Goal: Task Accomplishment & Management: Complete application form

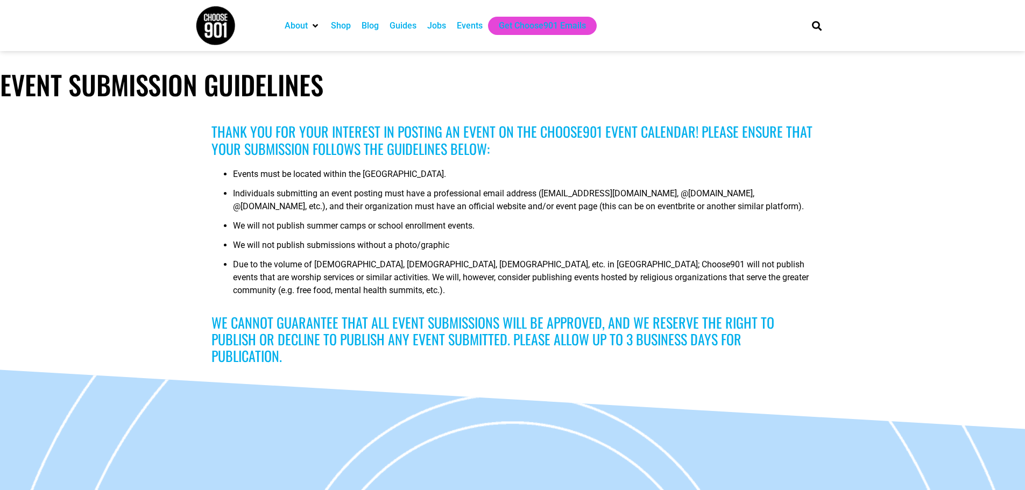
click at [466, 28] on div "Events" at bounding box center [470, 25] width 26 height 13
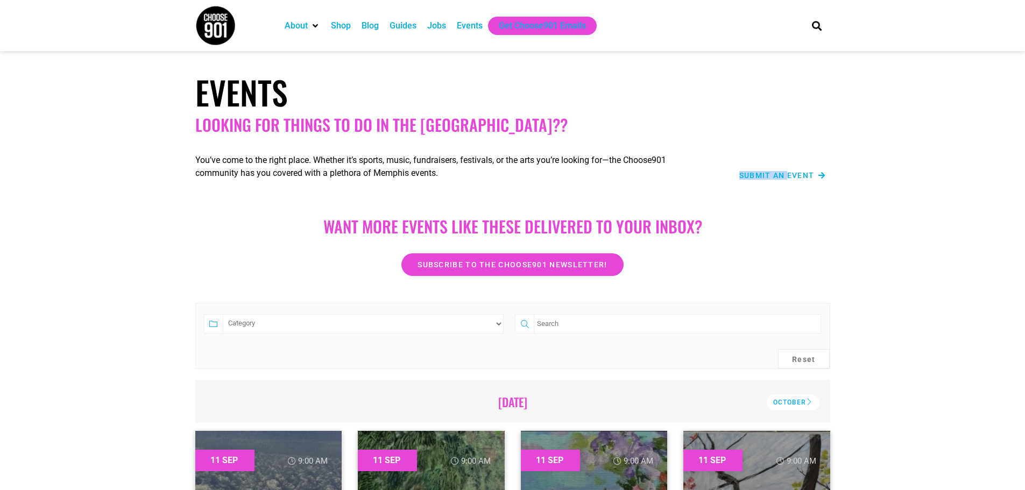
click at [789, 173] on div "Submit an Event" at bounding box center [769, 175] width 114 height 13
click at [789, 173] on span "Submit an Event" at bounding box center [776, 176] width 75 height 8
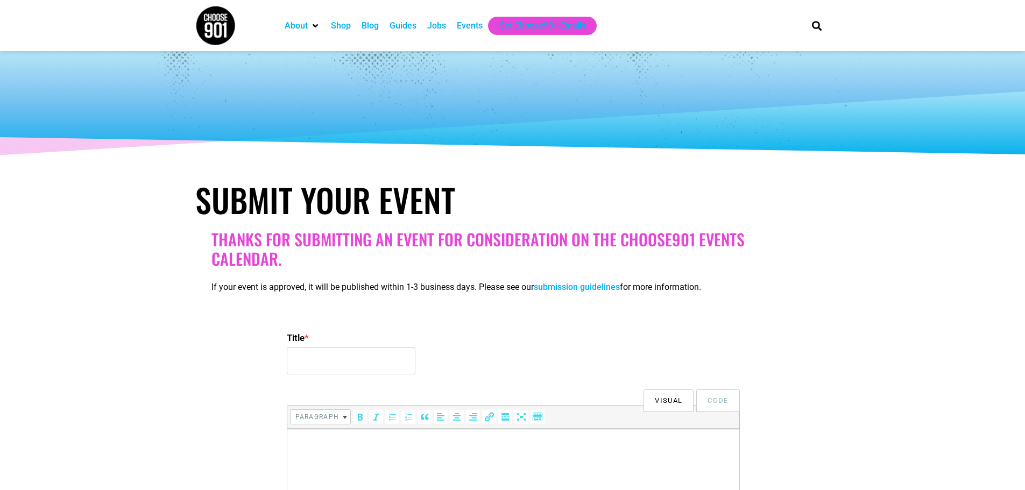
select select
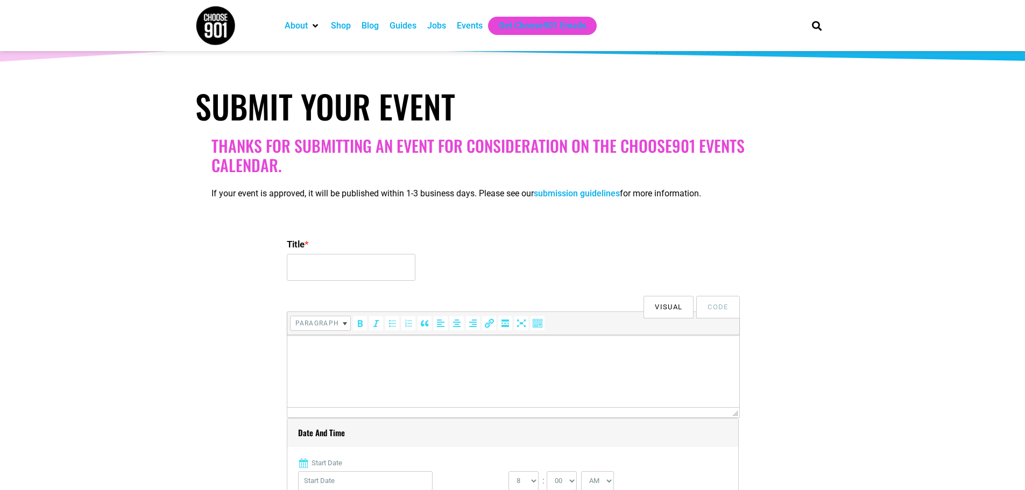
scroll to position [108, 0]
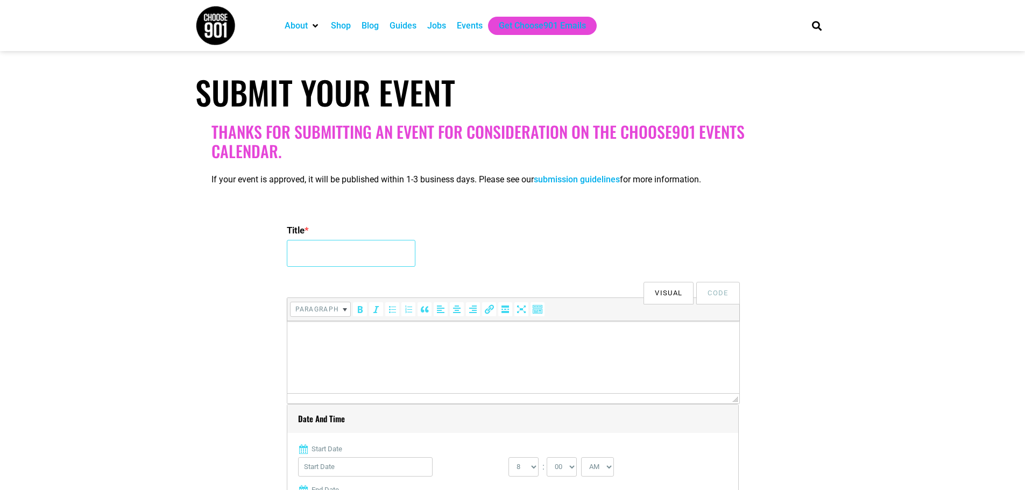
click at [324, 252] on input "Title *" at bounding box center [351, 253] width 129 height 27
paste input "Halloween Spooktacular: Masters of Disguise edition"
type input "Halloween Spooktacular: Masters of Disguise edition"
click at [345, 338] on p at bounding box center [512, 336] width 441 height 13
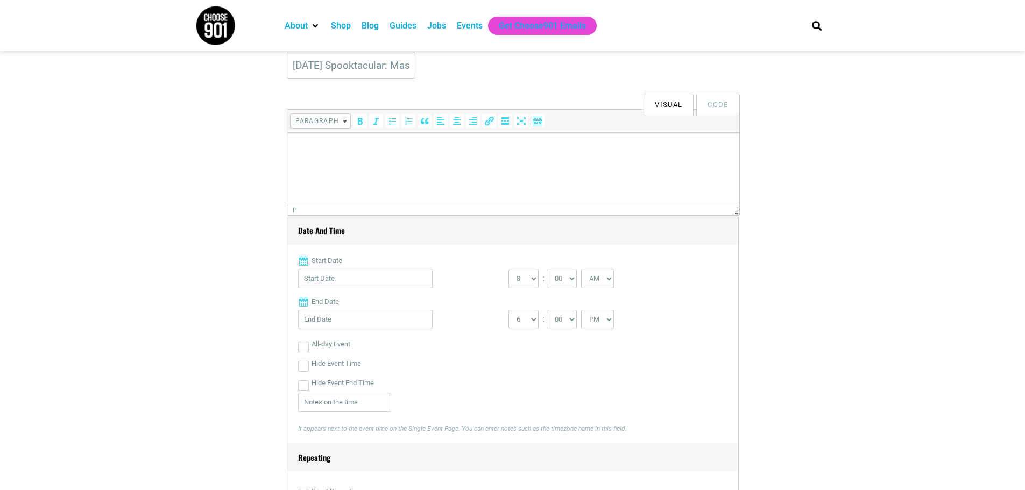
scroll to position [269, 0]
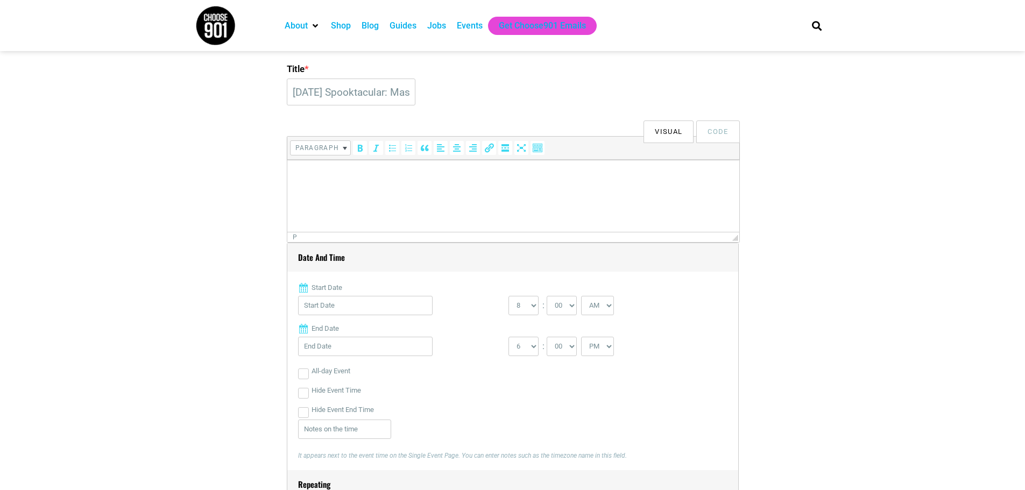
click at [405, 190] on html at bounding box center [513, 175] width 452 height 30
paste body
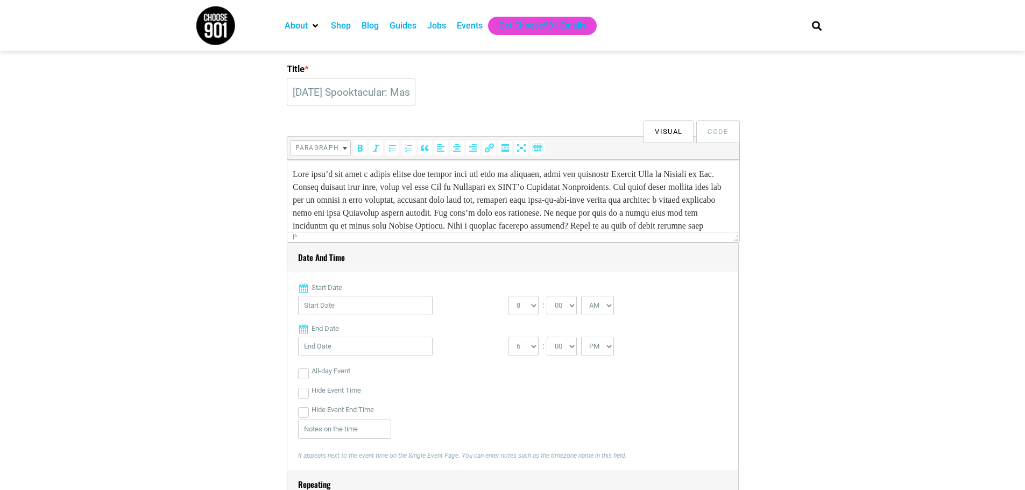
scroll to position [0, 0]
click at [410, 306] on input "Start Date" at bounding box center [365, 305] width 134 height 19
click at [415, 332] on link "Next" at bounding box center [413, 333] width 16 height 16
click at [437, 279] on div "Date and Time Start Date 0 1 2 3 4 5 6 7 8 9 10 11 12 : 00 05 10 15 20 25 30 35…" at bounding box center [512, 356] width 429 height 227
click at [415, 310] on input "Start Date" at bounding box center [365, 305] width 134 height 19
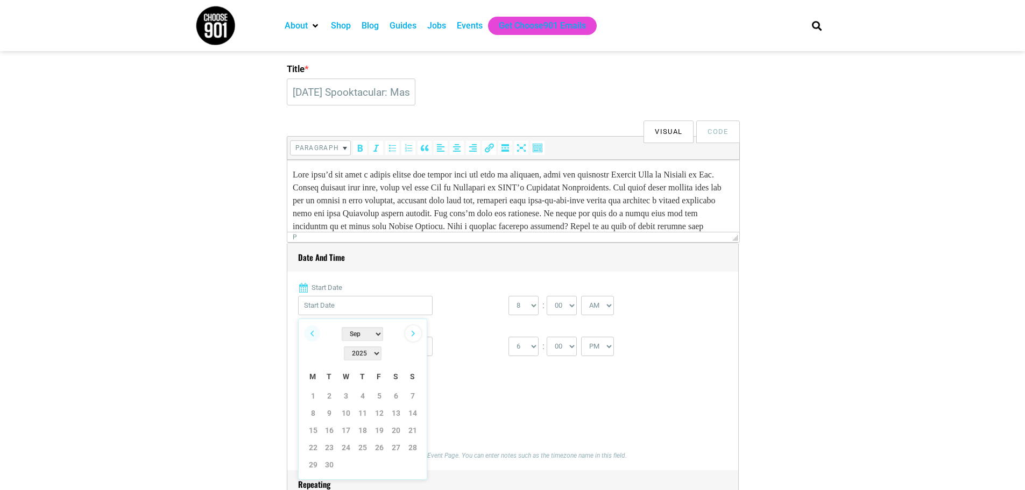
click at [410, 335] on link "Next" at bounding box center [413, 333] width 16 height 16
click at [409, 440] on link "26" at bounding box center [413, 448] width 16 height 16
type input "10/26/2025"
click at [524, 302] on select "0 1 2 3 4 5 6 7 8 9 10 11 12" at bounding box center [523, 305] width 30 height 19
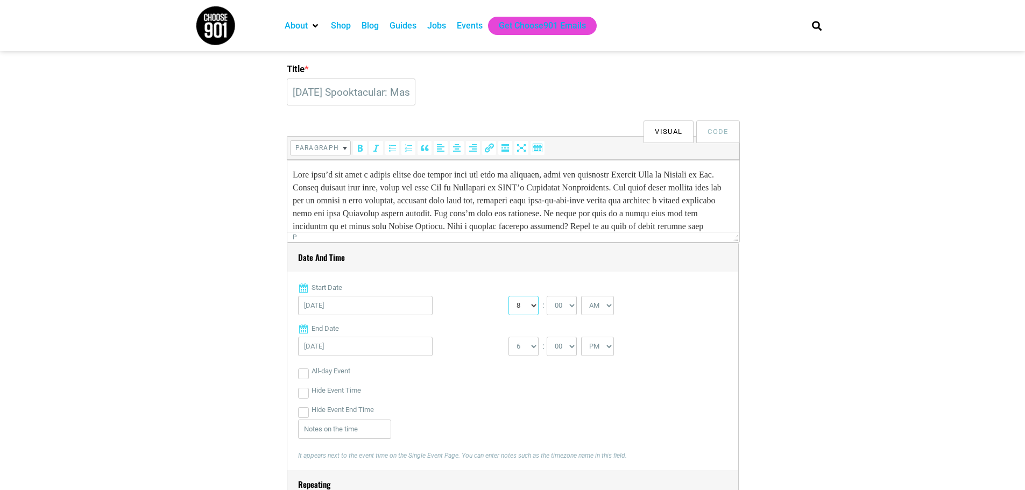
select select "12"
click at [508, 296] on select "0 1 2 3 4 5 6 7 8 9 10 11 12" at bounding box center [523, 305] width 30 height 19
click at [603, 313] on select "AM PM" at bounding box center [597, 305] width 33 height 19
select select "PM"
click at [582, 296] on select "AM PM" at bounding box center [597, 305] width 33 height 19
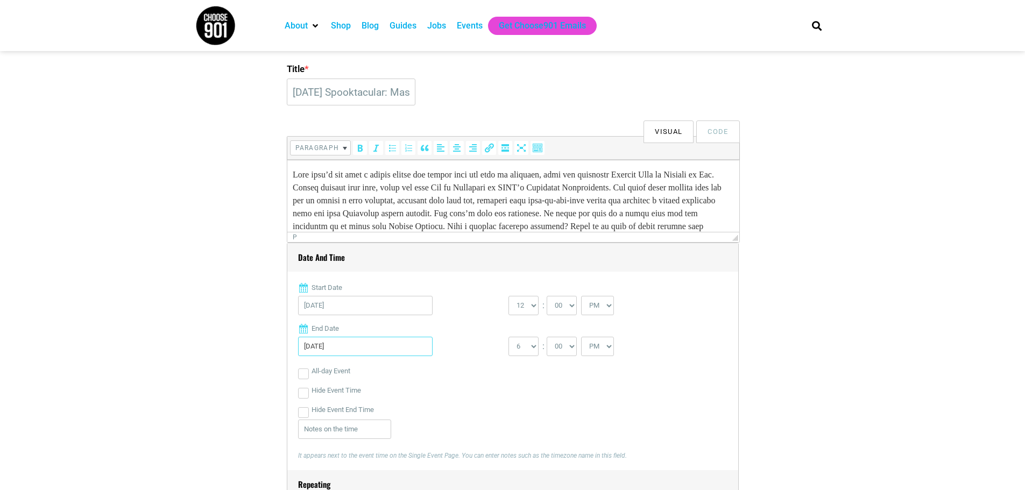
click at [360, 354] on input "10/26/2025" at bounding box center [365, 346] width 134 height 19
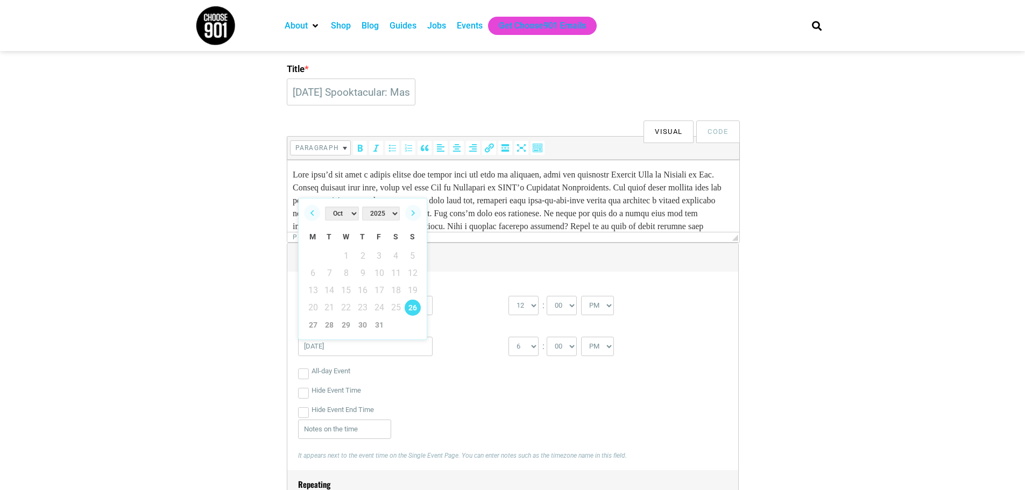
click at [469, 387] on div "Hide Event Time" at bounding box center [512, 390] width 429 height 19
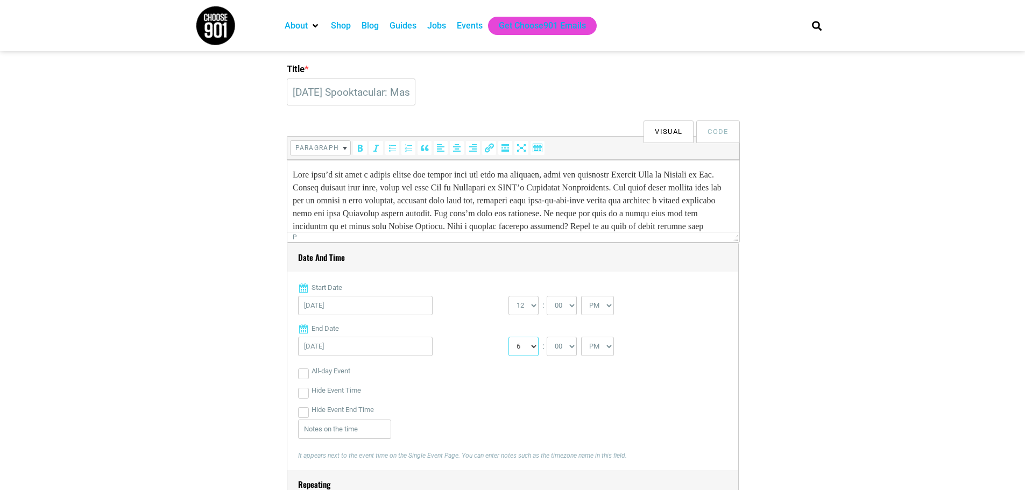
click at [523, 353] on select "1 2 3 4 5 6 7 8 9 10 11 12" at bounding box center [523, 346] width 30 height 19
select select "4"
click at [508, 337] on select "1 2 3 4 5 6 7 8 9 10 11 12" at bounding box center [523, 346] width 30 height 19
click at [658, 387] on div "Hide Event Time" at bounding box center [512, 390] width 429 height 19
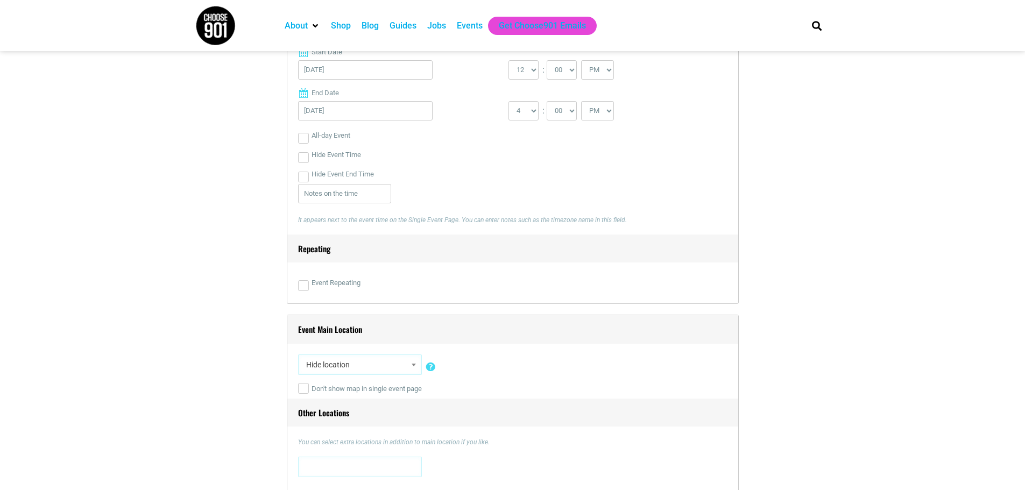
scroll to position [538, 0]
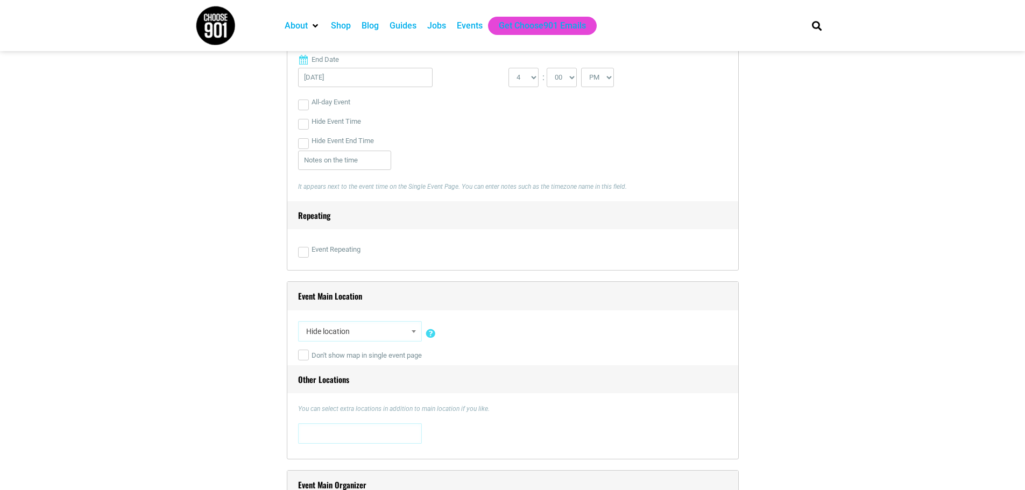
click at [390, 336] on span "Hide location" at bounding box center [360, 331] width 116 height 19
type input "2525"
select select "4762"
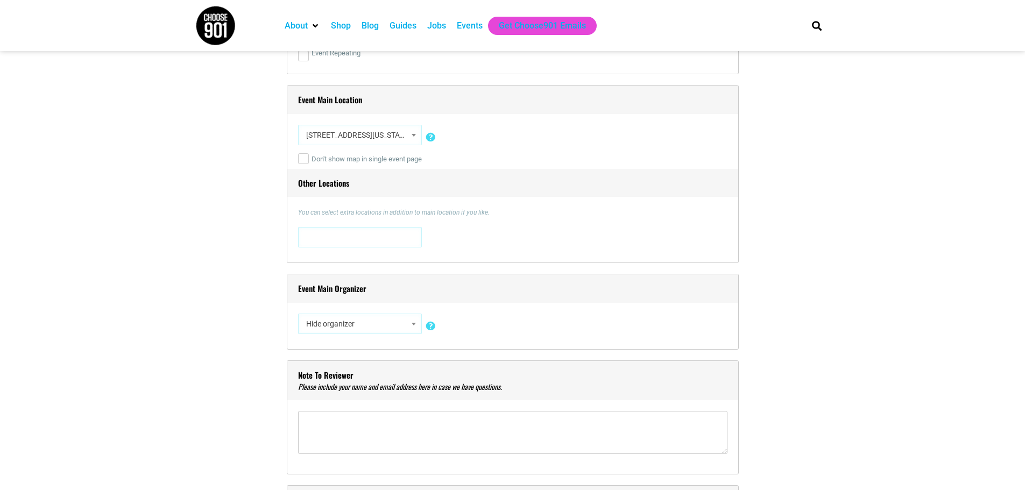
scroll to position [753, 0]
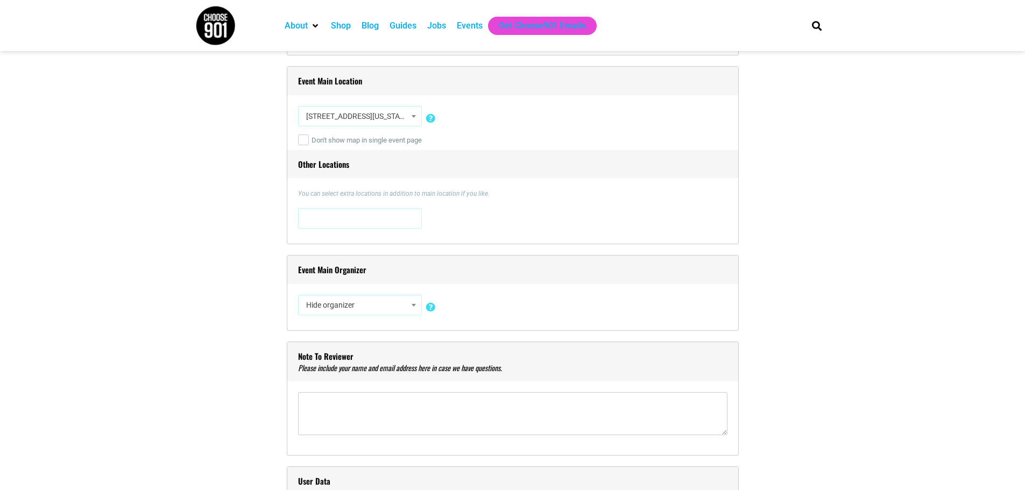
click at [391, 307] on span "Hide organizer" at bounding box center [360, 304] width 116 height 19
type input "children's mu"
select select "2118"
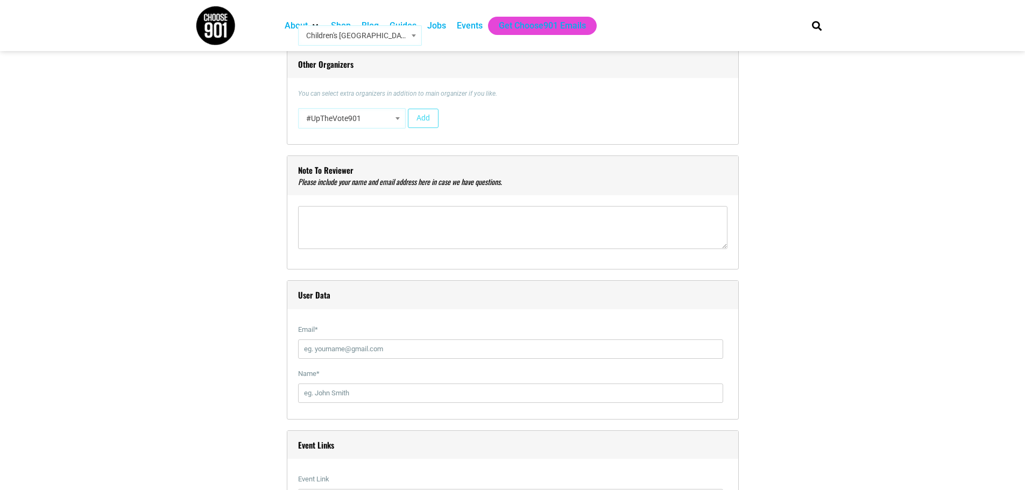
scroll to position [1076, 0]
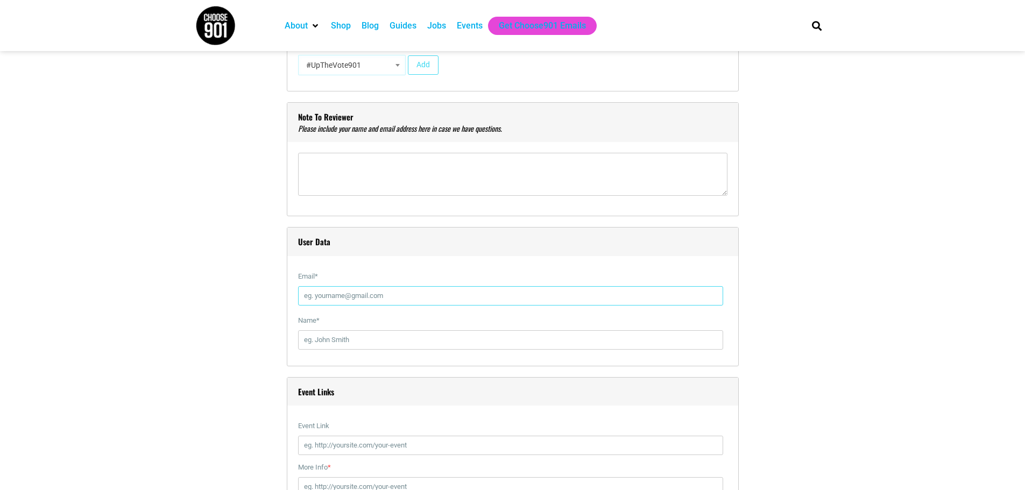
click at [397, 298] on input "Email *" at bounding box center [510, 295] width 425 height 19
type input "ramona.holland@cmom.com"
click at [375, 341] on input "Name *" at bounding box center [510, 339] width 425 height 19
type input "Ramona Holland"
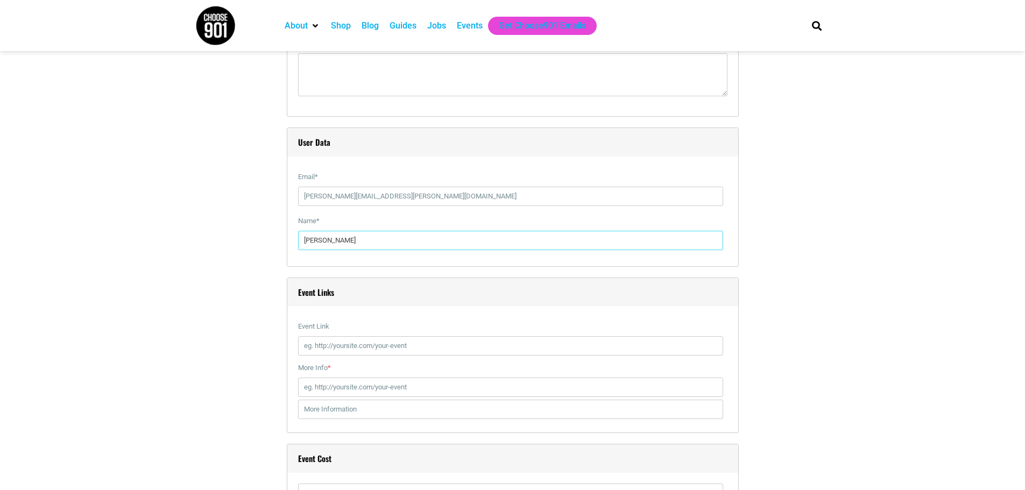
scroll to position [1291, 0]
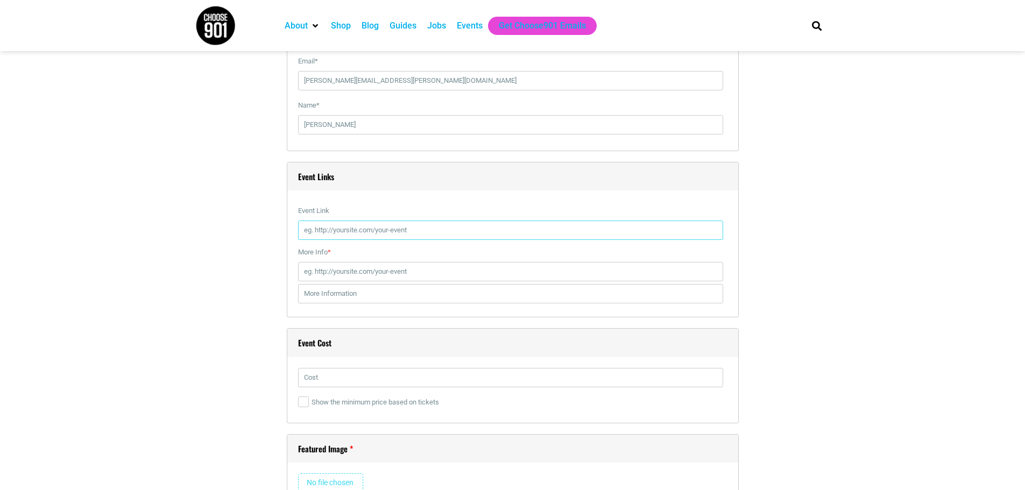
drag, startPoint x: 378, startPoint y: 235, endPoint x: 339, endPoint y: 240, distance: 39.1
click at [378, 235] on input "Event Link" at bounding box center [510, 230] width 425 height 19
click at [332, 239] on input "Event Link" at bounding box center [510, 230] width 425 height 19
paste input "https://cmom.com/events/halloween-spooktacular-masters-of-disguise-edition/"
type input "https://cmom.com/events/halloween-spooktacular-masters-of-disguise-edition/"
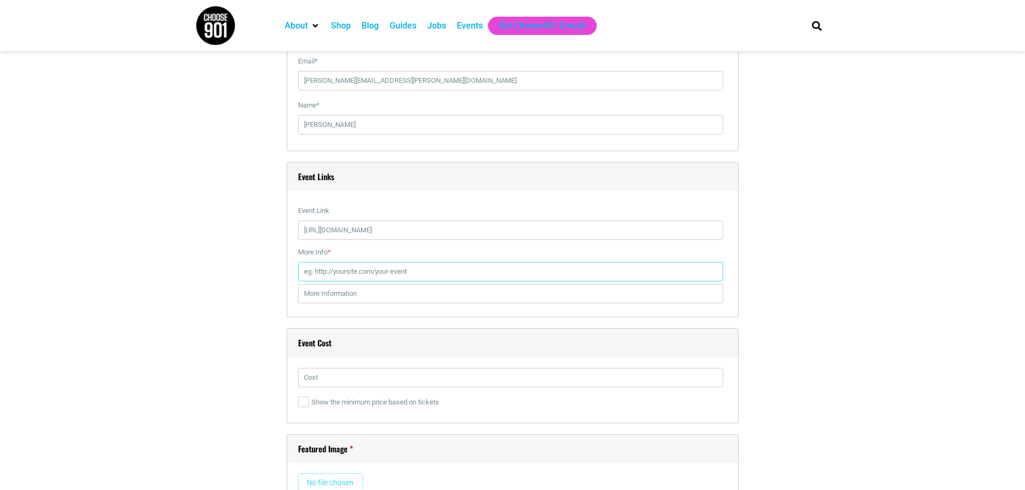
click at [359, 270] on input "More Info *" at bounding box center [510, 271] width 425 height 19
paste input "https://cmom.com/events/halloween-spooktacular-masters-of-disguise-edition/"
type input "https://cmom.com/events/halloween-spooktacular-masters-of-disguise-edition/"
click at [202, 266] on div "Title * Halloween Spooktacular: Masters of Disguise edition Visual Code b i lin…" at bounding box center [512, 73] width 635 height 2115
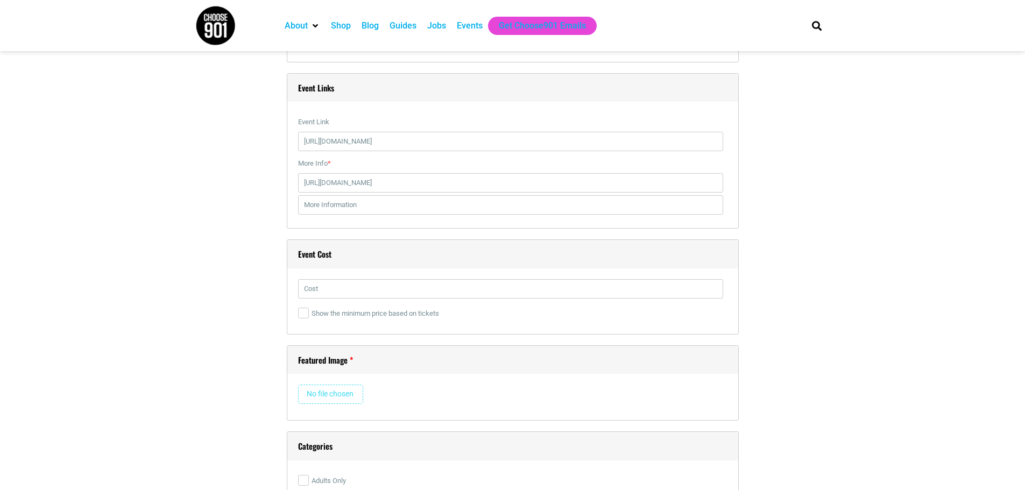
scroll to position [1399, 0]
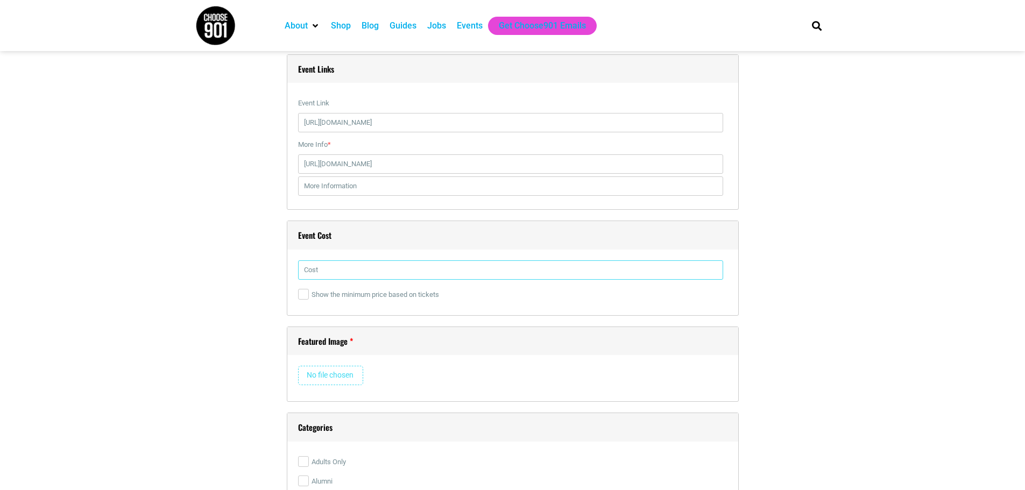
click at [407, 270] on input "text" at bounding box center [510, 269] width 425 height 19
click at [364, 273] on input "text" at bounding box center [510, 269] width 425 height 19
paste input "$3 per member / $5 per nonmember plus general museum admission"
type input "$3 per member / $5 per nonmember plus general museum admission"
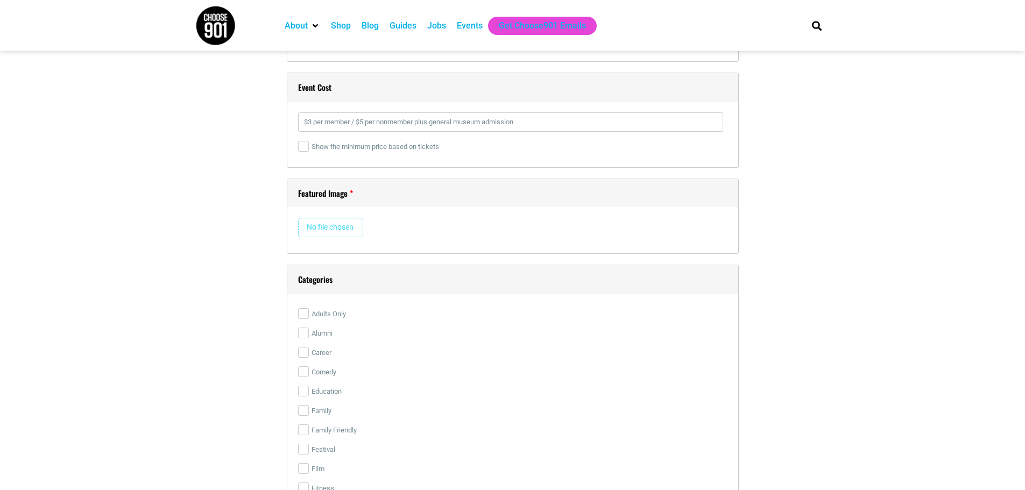
scroll to position [1560, 0]
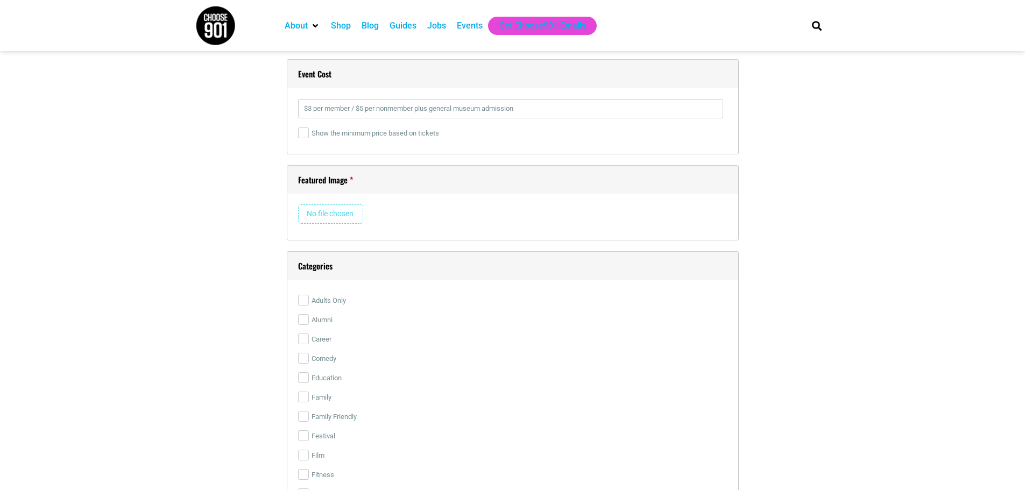
click at [347, 217] on input "file" at bounding box center [330, 213] width 65 height 19
type input "C:\fakepath\COE.Spooktacular.logo2025.jpg"
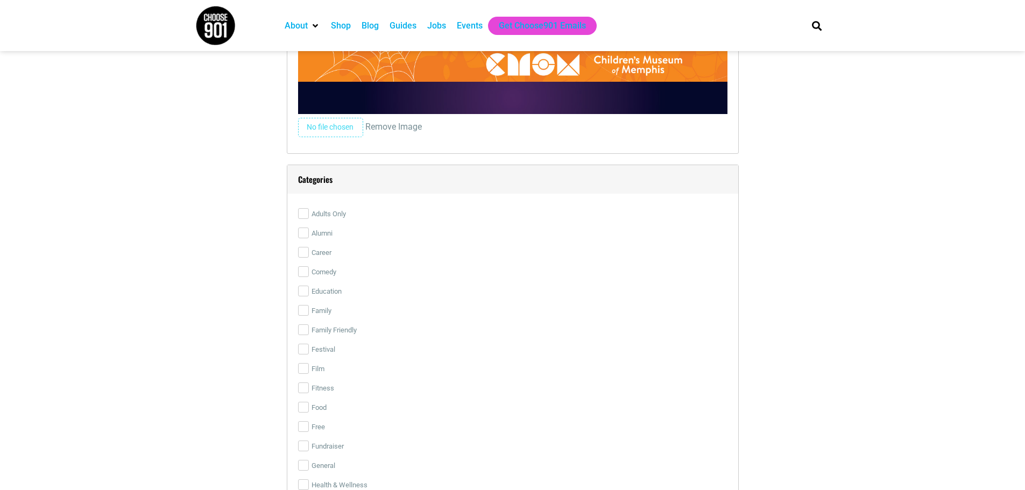
scroll to position [1991, 0]
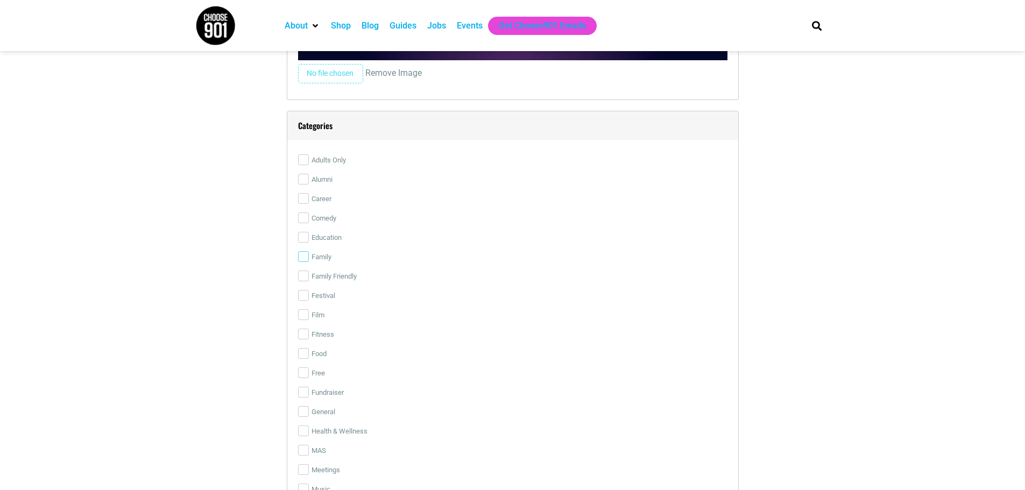
click at [302, 257] on input "Family" at bounding box center [303, 256] width 11 height 11
checkbox input "true"
click at [303, 281] on input "Family Friendly" at bounding box center [303, 276] width 11 height 11
checkbox input "true"
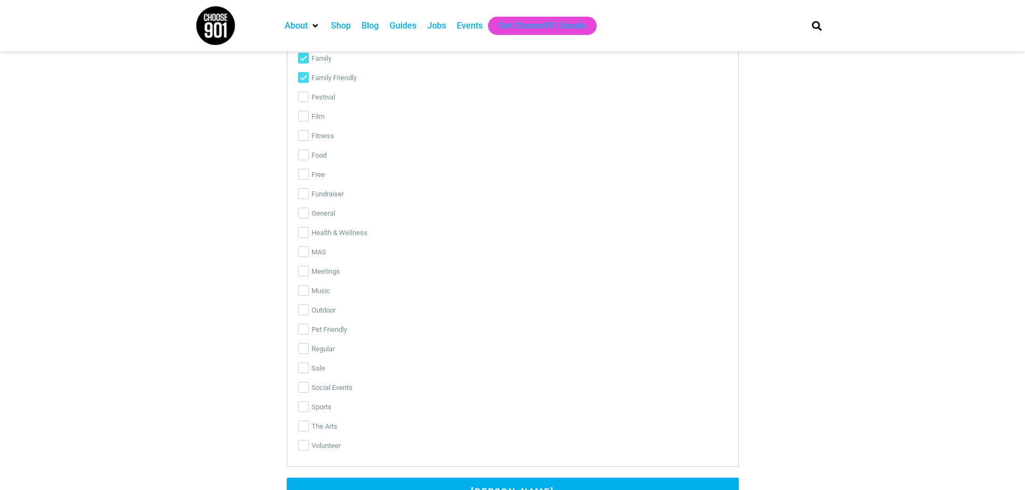
scroll to position [2206, 0]
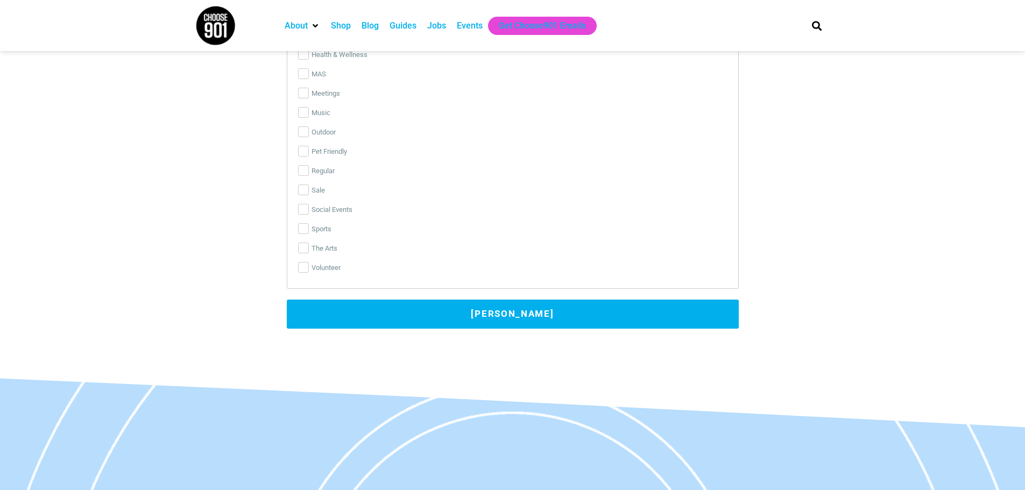
click at [381, 320] on button "Submit Event" at bounding box center [513, 314] width 452 height 29
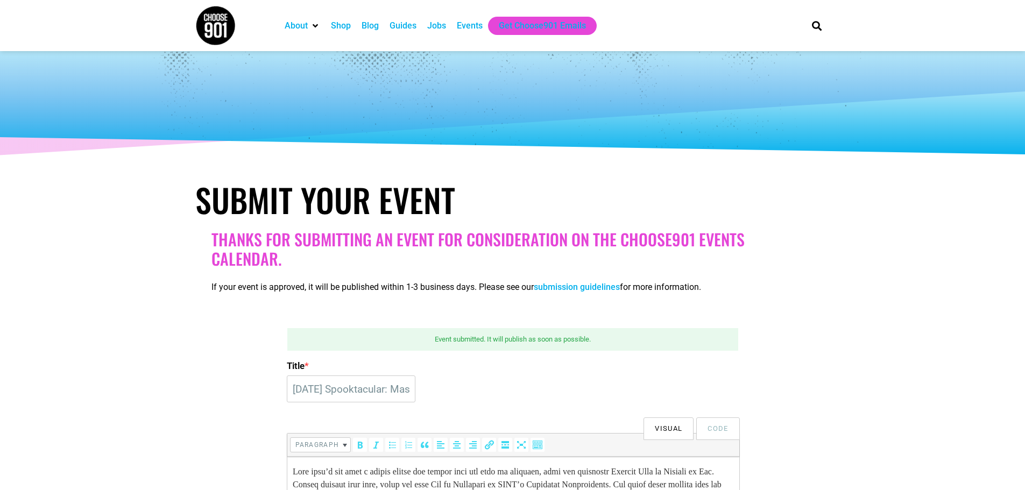
scroll to position [89, 0]
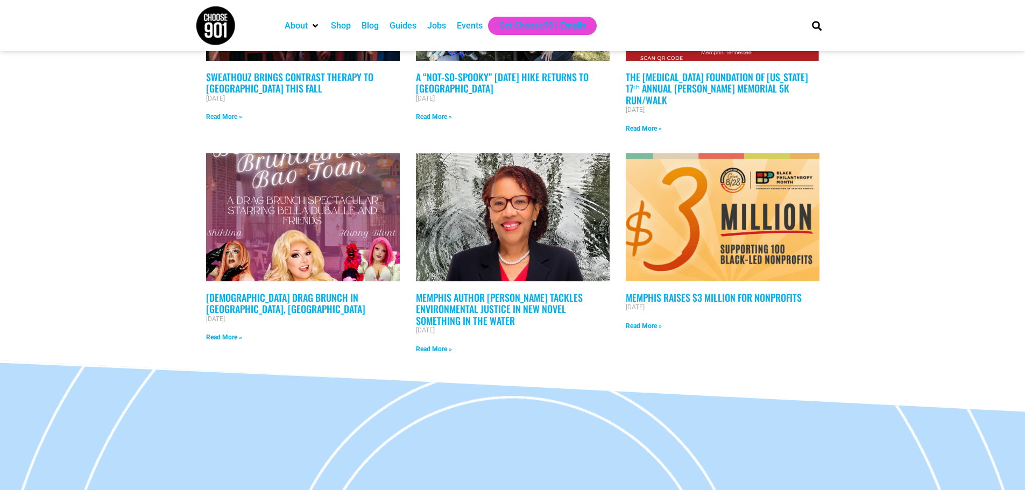
scroll to position [430, 0]
